Goal: Information Seeking & Learning: Learn about a topic

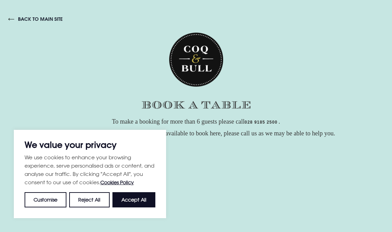
click at [134, 199] on button "Accept All" at bounding box center [133, 199] width 43 height 15
checkbox input "true"
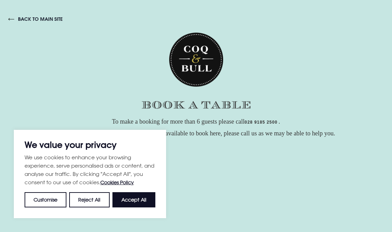
checkbox input "true"
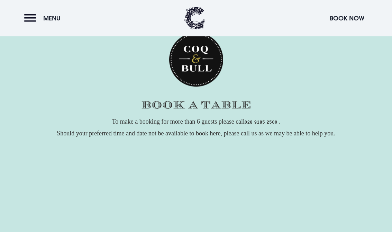
click at [30, 14] on button "Menu" at bounding box center [44, 18] width 40 height 15
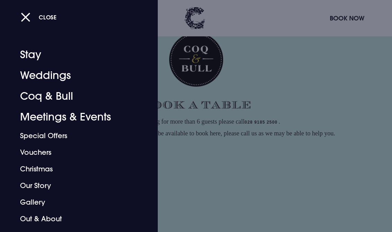
click at [47, 95] on link "Coq & Bull" at bounding box center [74, 96] width 108 height 21
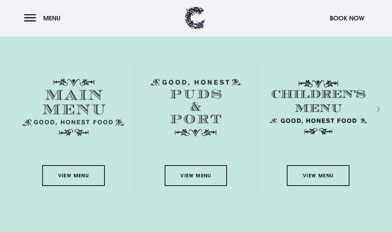
scroll to position [947, 0]
click at [72, 182] on link "View Menu" at bounding box center [73, 175] width 62 height 21
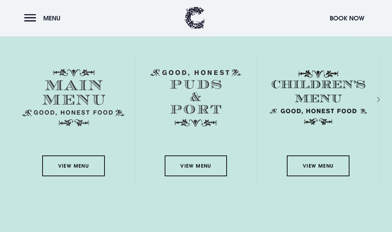
scroll to position [958, 0]
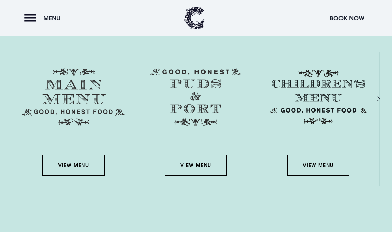
click at [183, 170] on link "View Menu" at bounding box center [196, 164] width 62 height 21
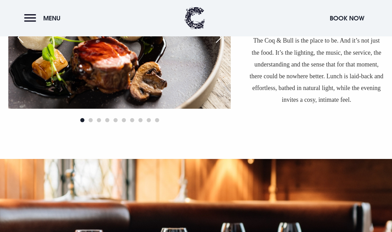
scroll to position [509, 0]
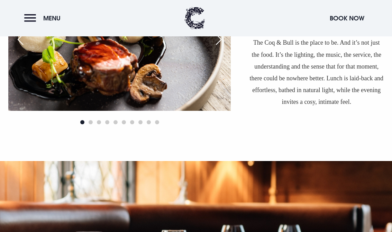
click at [29, 17] on button "Menu" at bounding box center [44, 18] width 40 height 15
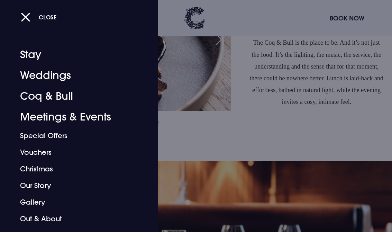
scroll to position [1, 0]
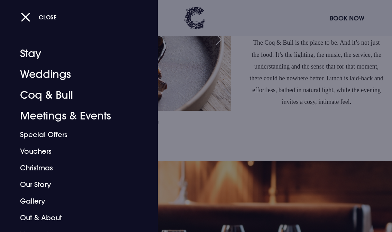
click at [48, 93] on link "Coq & Bull" at bounding box center [74, 95] width 108 height 21
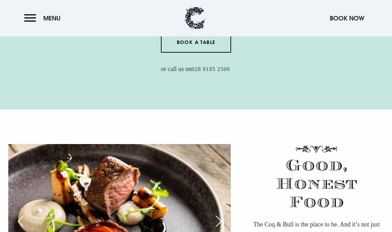
scroll to position [326, 0]
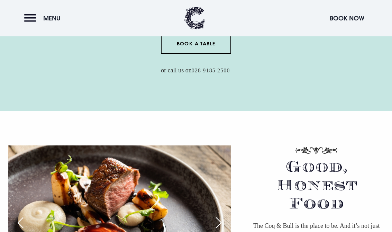
click at [31, 16] on button "Menu" at bounding box center [44, 18] width 40 height 15
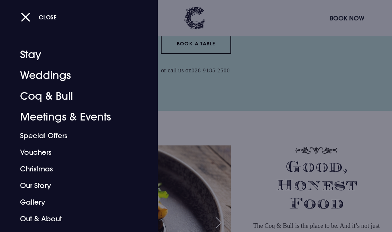
click at [52, 88] on link "Coq & Bull" at bounding box center [74, 96] width 108 height 21
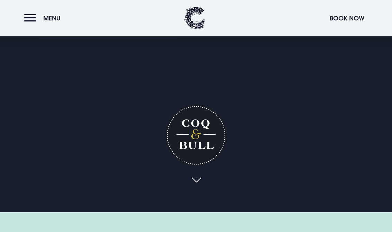
scroll to position [20, 0]
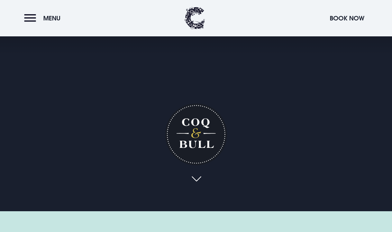
click at [197, 187] on link at bounding box center [196, 178] width 16 height 15
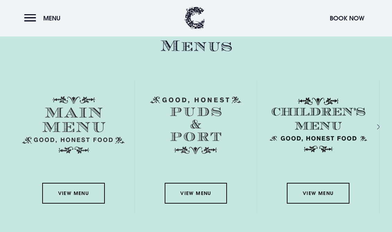
scroll to position [930, 0]
click at [75, 194] on link "View Menu" at bounding box center [73, 192] width 62 height 21
click at [196, 196] on link "View Menu" at bounding box center [196, 192] width 62 height 21
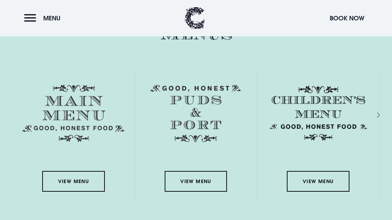
click at [323, 192] on link "View Menu" at bounding box center [318, 181] width 62 height 21
